Goal: Task Accomplishment & Management: Manage account settings

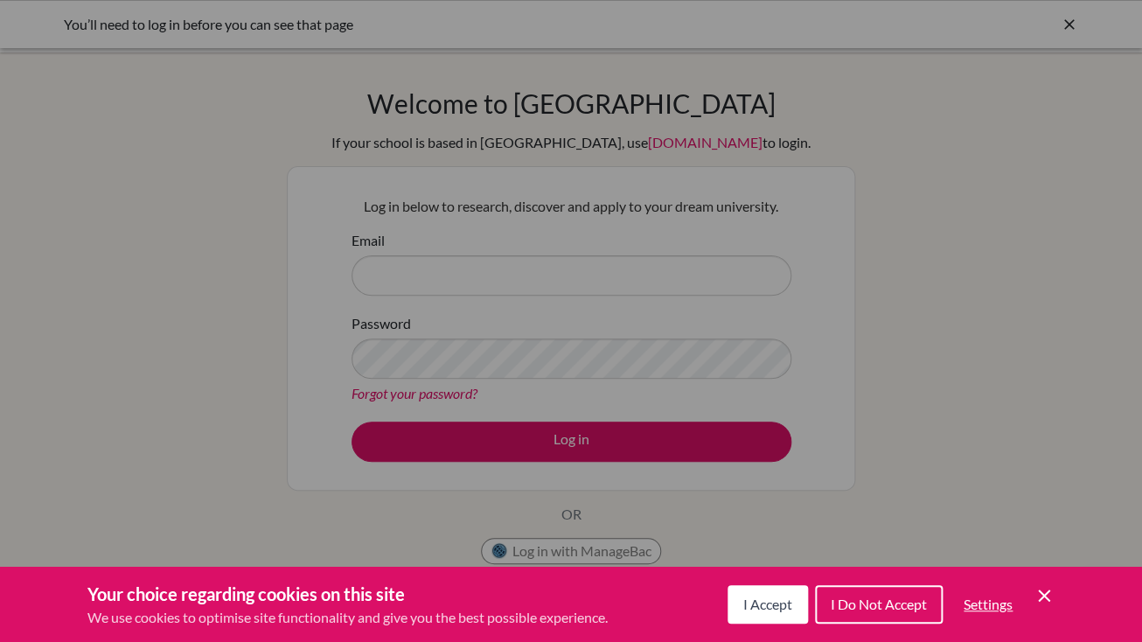
click at [780, 601] on span "I Accept" at bounding box center [767, 603] width 49 height 17
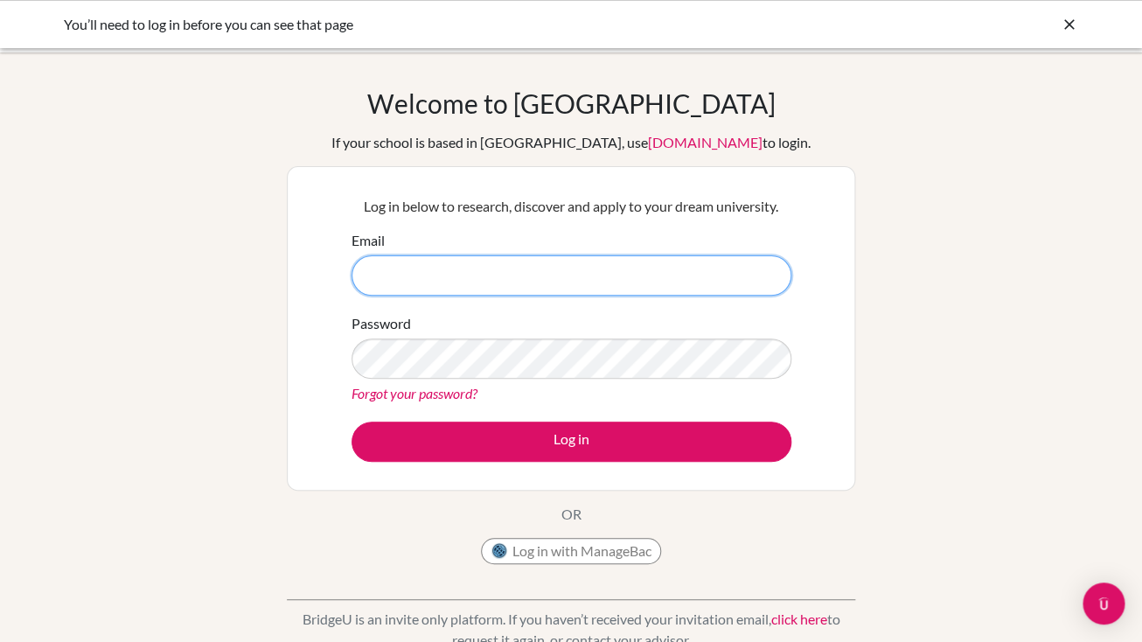
click at [691, 268] on input "Email" at bounding box center [571, 275] width 440 height 40
type input "[EMAIL_ADDRESS][DOMAIN_NAME]"
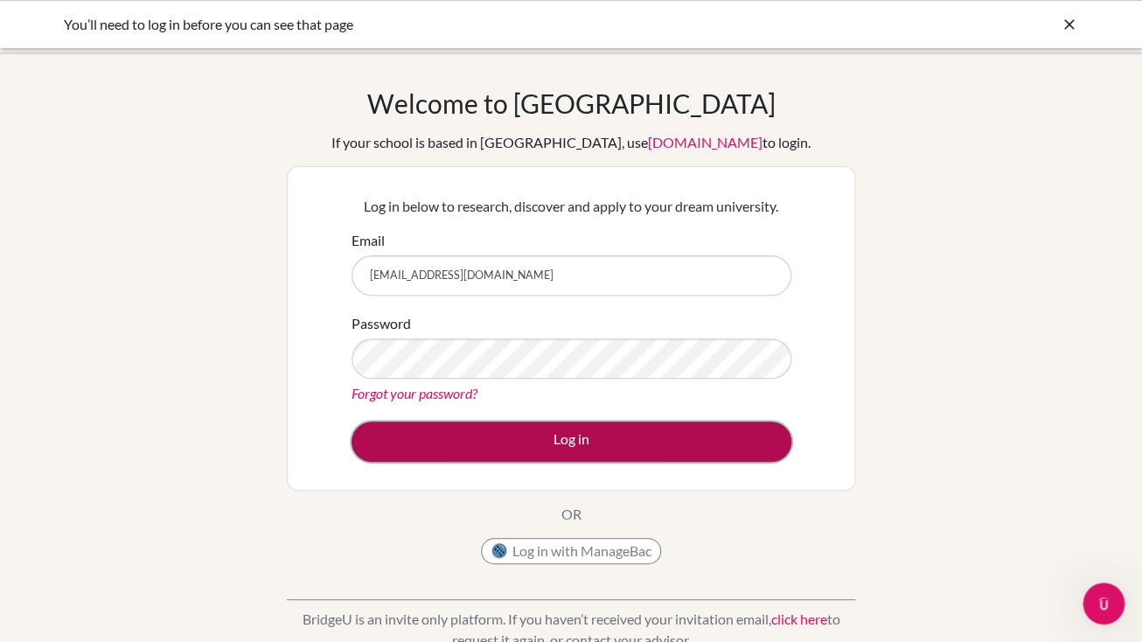
click at [607, 446] on button "Log in" at bounding box center [571, 441] width 440 height 40
click at [631, 447] on button "Log in" at bounding box center [571, 441] width 440 height 40
